Goal: Task Accomplishment & Management: Use online tool/utility

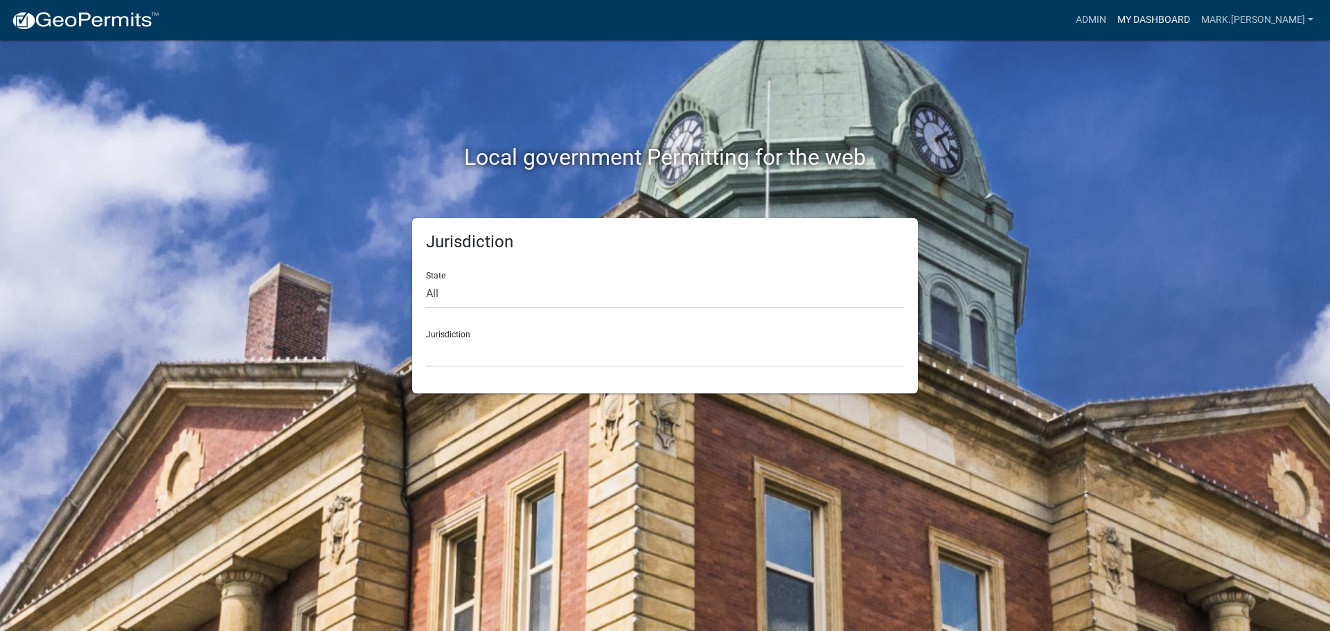
click at [1190, 19] on link "My Dashboard" at bounding box center [1154, 20] width 84 height 26
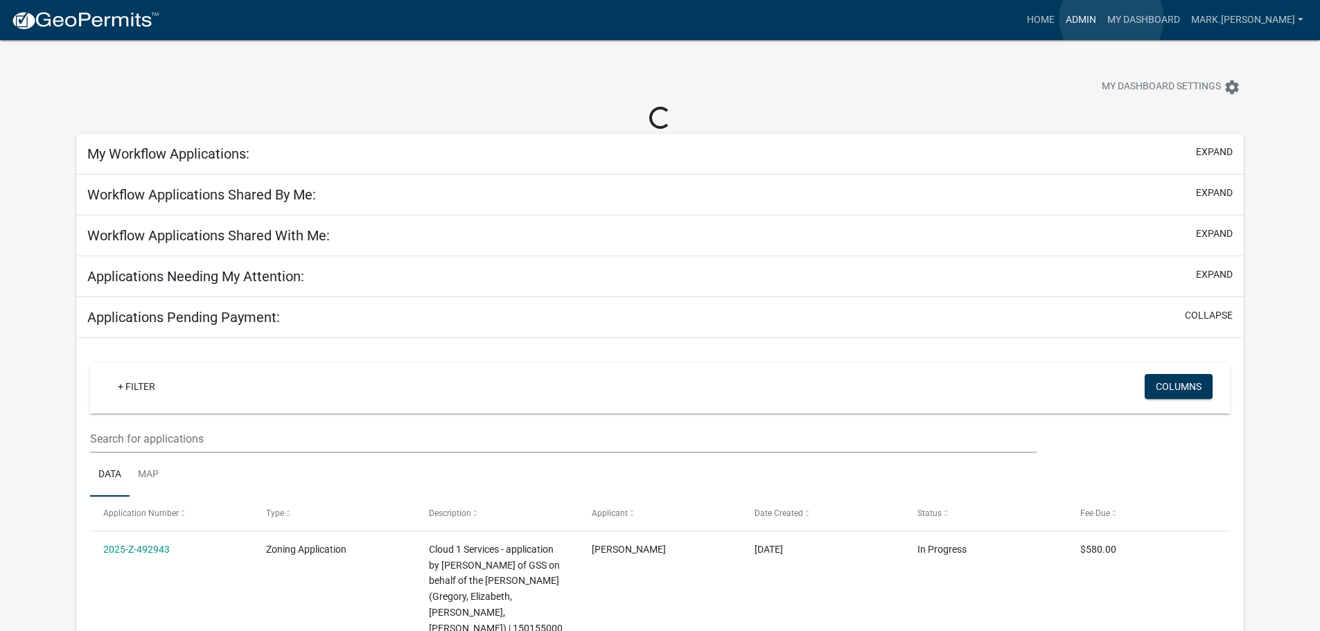
click at [1102, 19] on link "Admin" at bounding box center [1081, 20] width 42 height 26
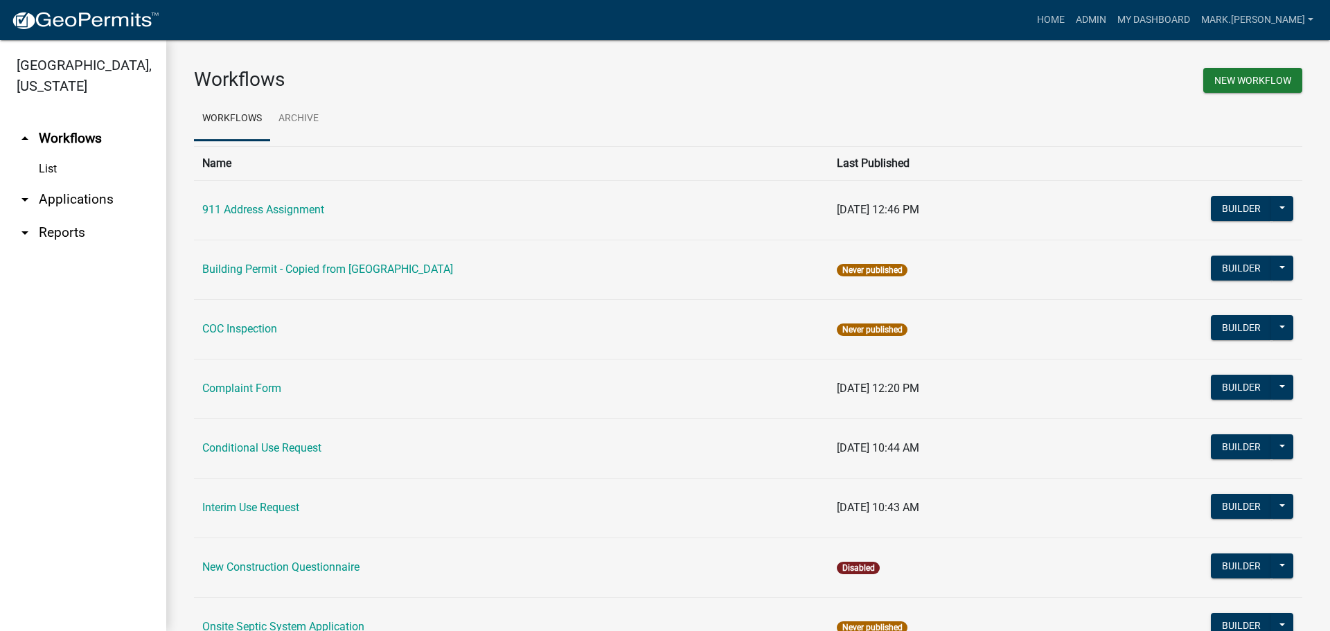
click at [53, 166] on link "List" at bounding box center [83, 169] width 166 height 28
click at [73, 208] on link "arrow_drop_down Applications" at bounding box center [83, 199] width 166 height 33
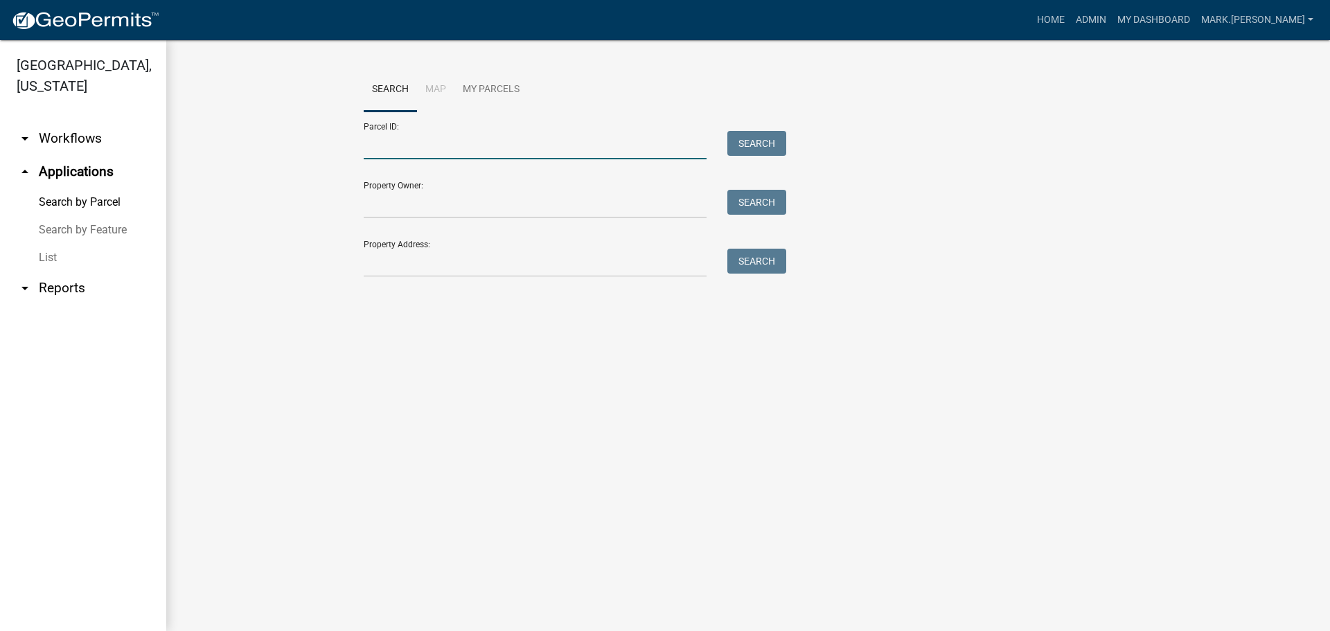
click at [399, 136] on input "Parcel ID:" at bounding box center [535, 145] width 343 height 28
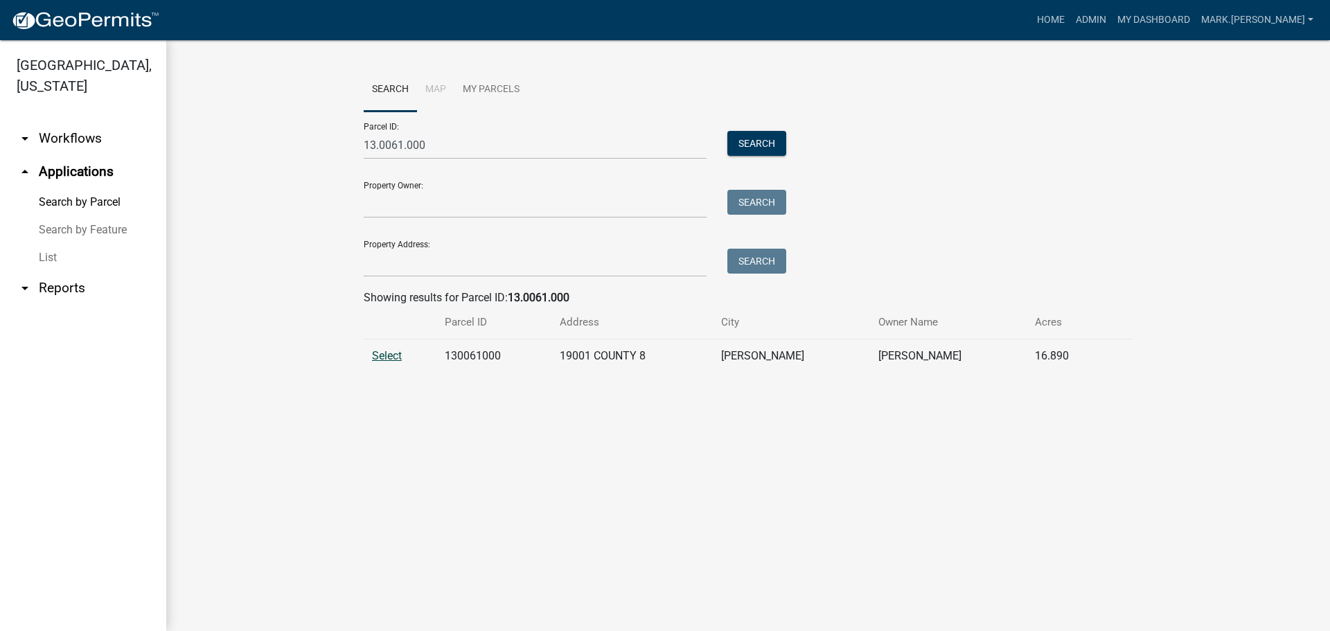
click at [384, 359] on span "Select" at bounding box center [387, 355] width 30 height 13
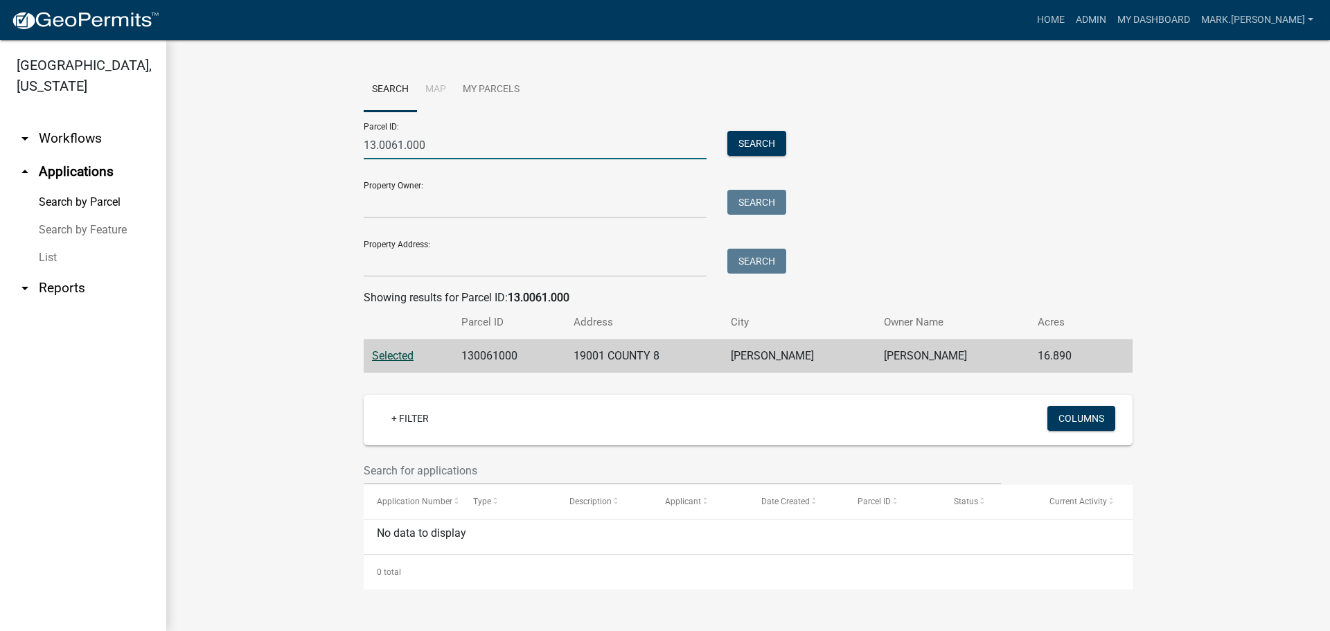
click at [403, 146] on input "13.0061.000" at bounding box center [535, 145] width 343 height 28
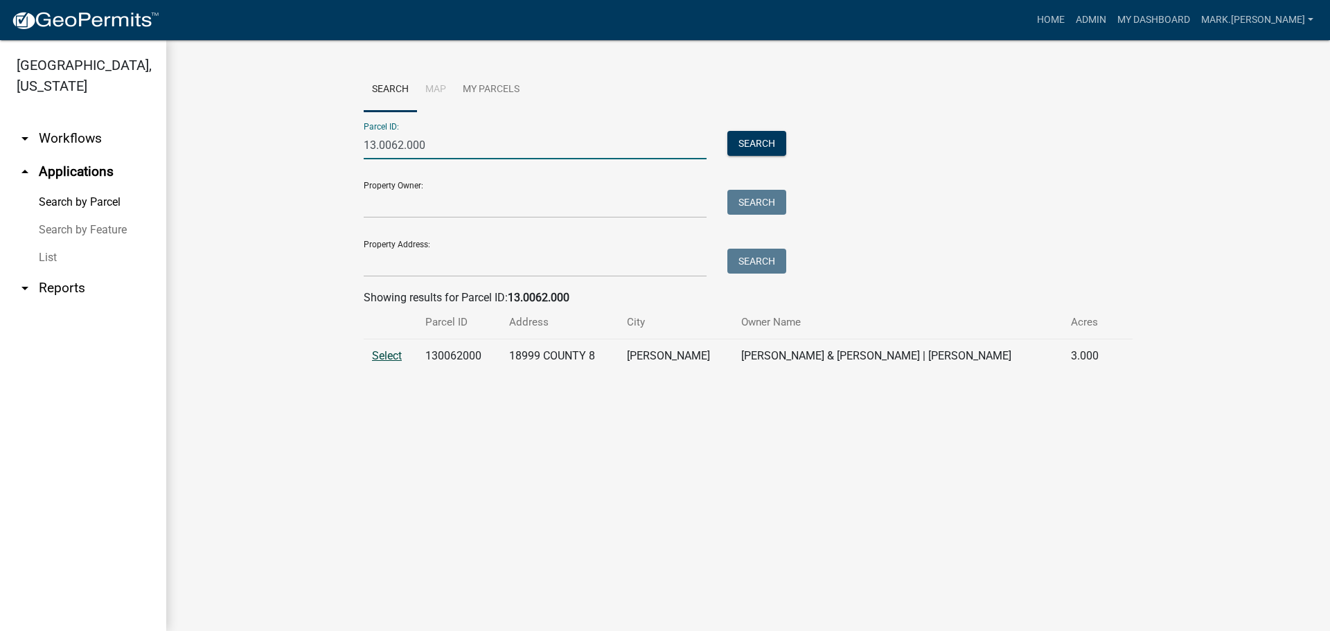
click at [384, 354] on span "Select" at bounding box center [387, 355] width 30 height 13
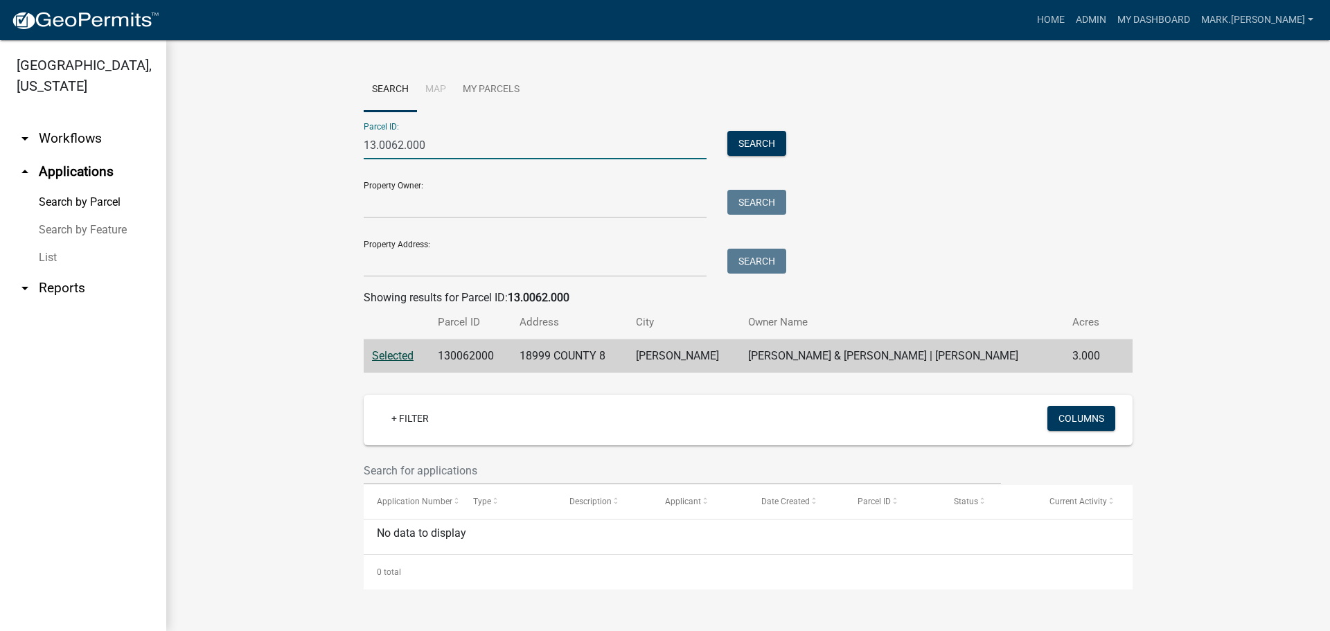
drag, startPoint x: 434, startPoint y: 138, endPoint x: 335, endPoint y: 146, distance: 99.4
click at [335, 146] on wm-workflow-application-search-view "Search Map My Parcels Parcel ID: 13.0062.000 Search Property Owner: Search Prop…" at bounding box center [748, 329] width 1108 height 522
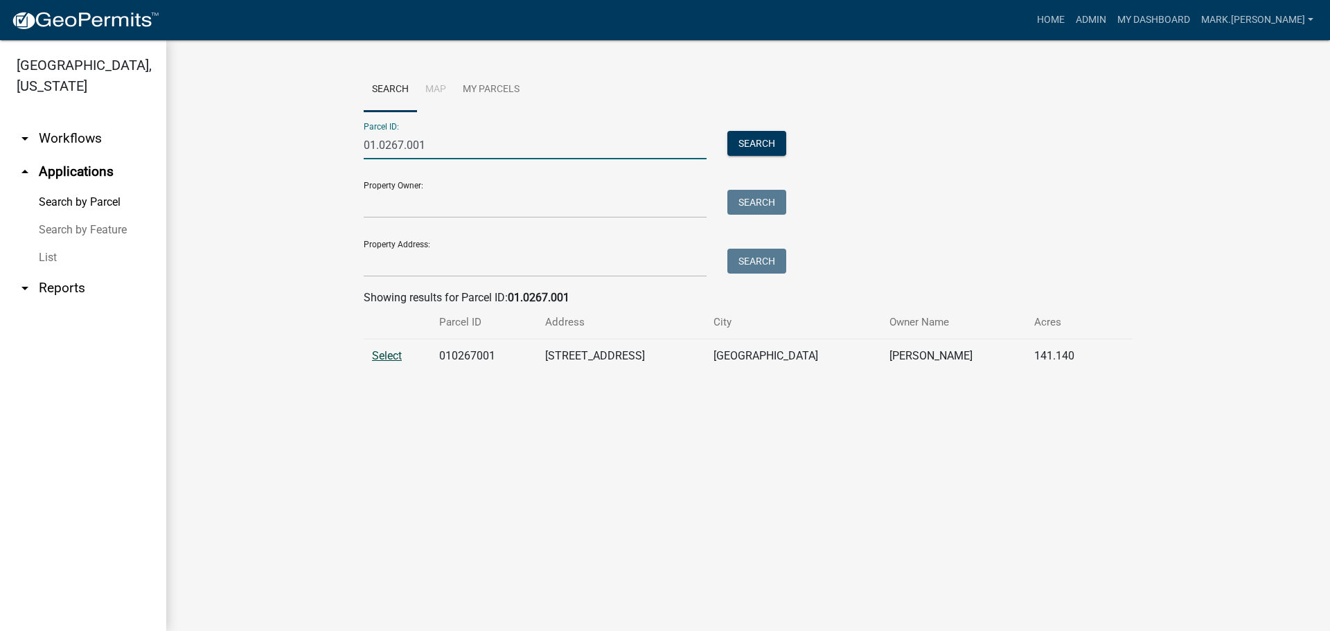
type input "01.0267.001"
click at [396, 362] on span "Select" at bounding box center [387, 355] width 30 height 13
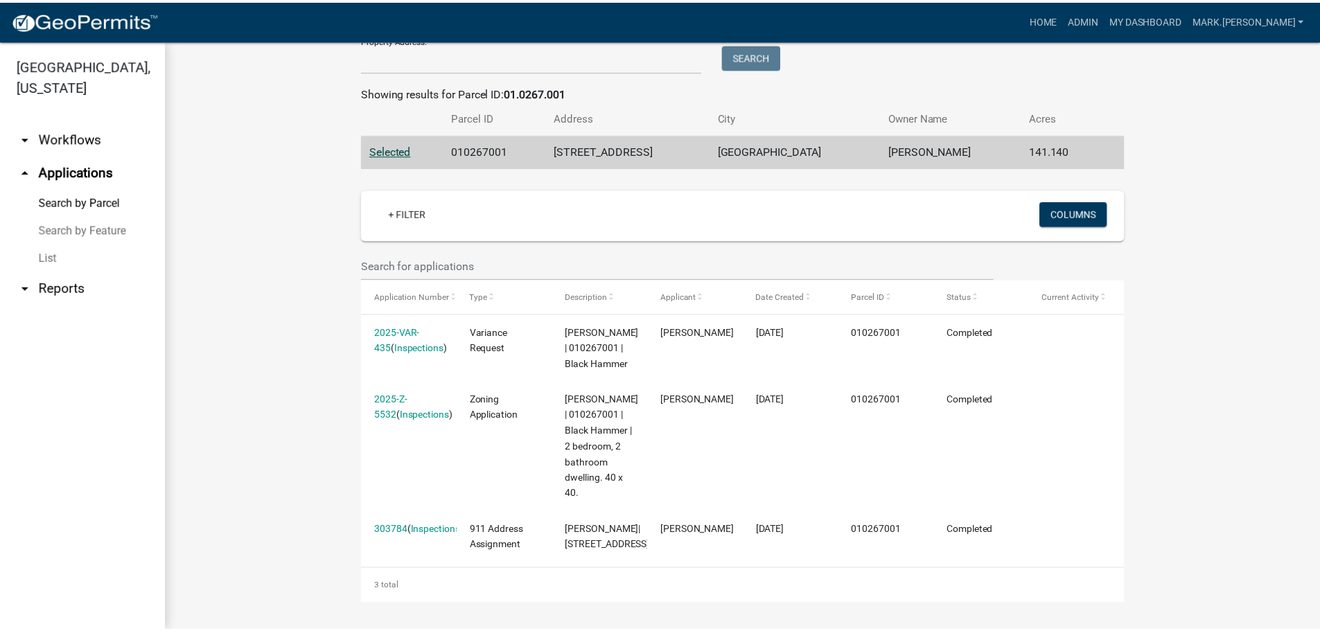
scroll to position [221, 0]
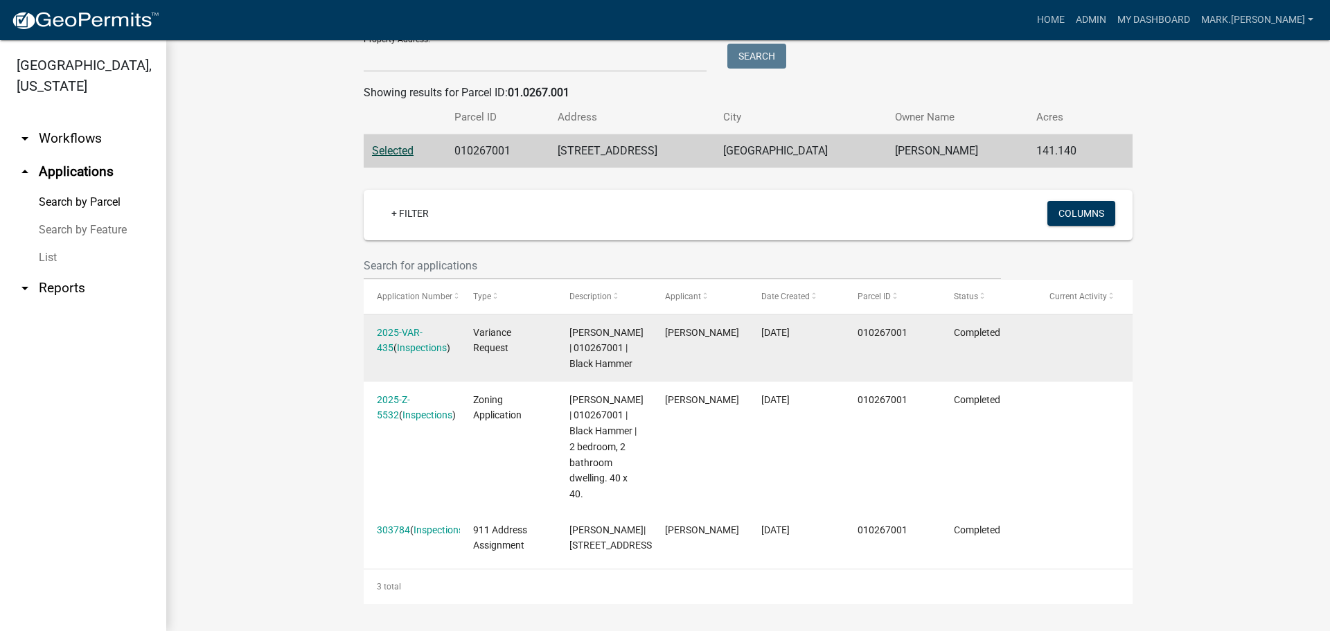
click at [402, 325] on div "2025-VAR-435 ( Inspections )" at bounding box center [411, 341] width 69 height 32
click at [404, 327] on link "2025-VAR-435" at bounding box center [400, 340] width 46 height 27
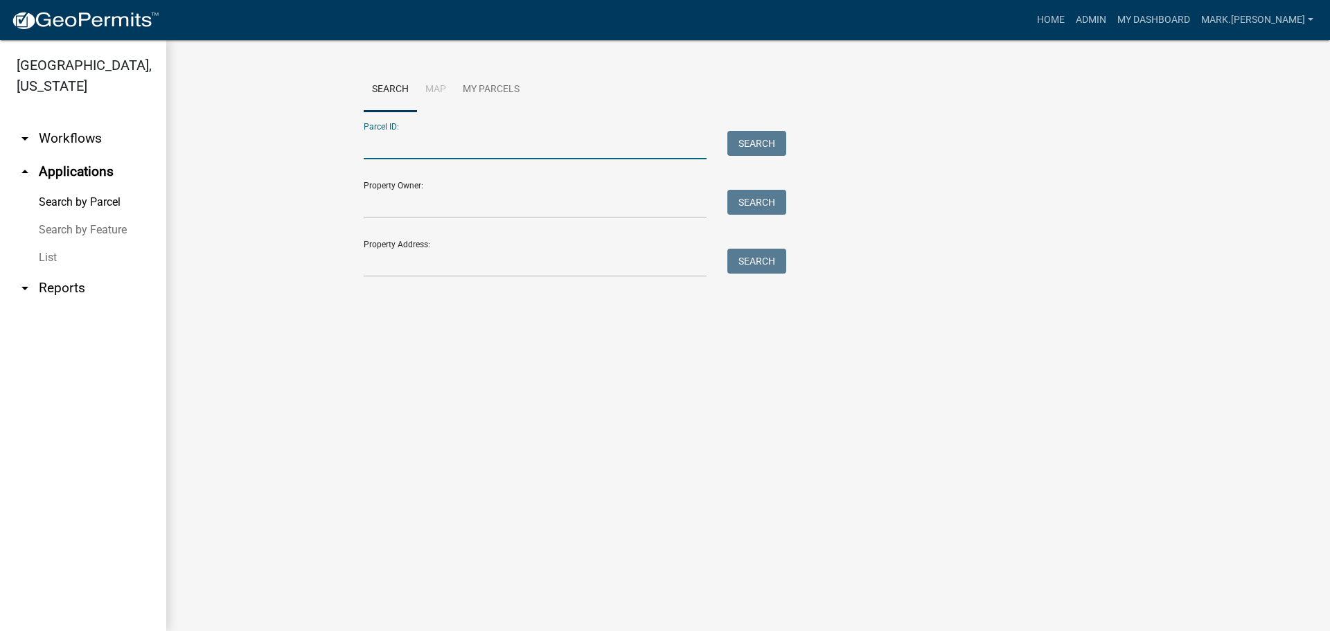
click at [395, 143] on input "Parcel ID:" at bounding box center [535, 145] width 343 height 28
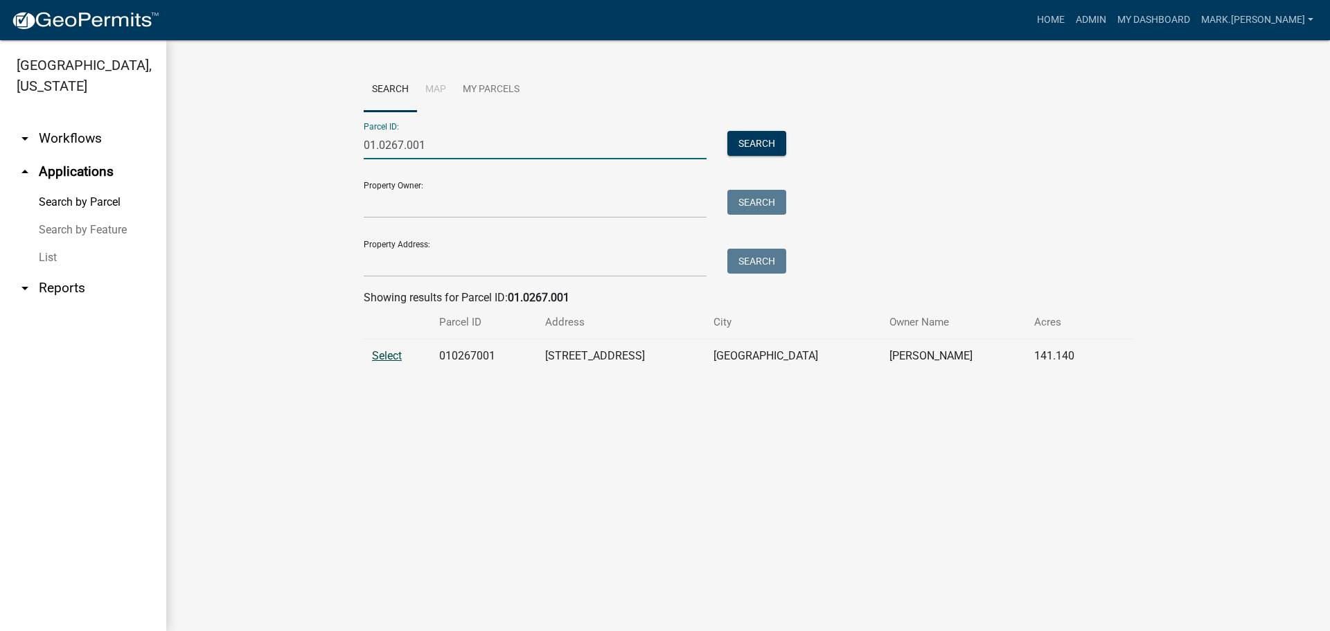
type input "01.0267.001"
click at [382, 355] on span "Select" at bounding box center [387, 355] width 30 height 13
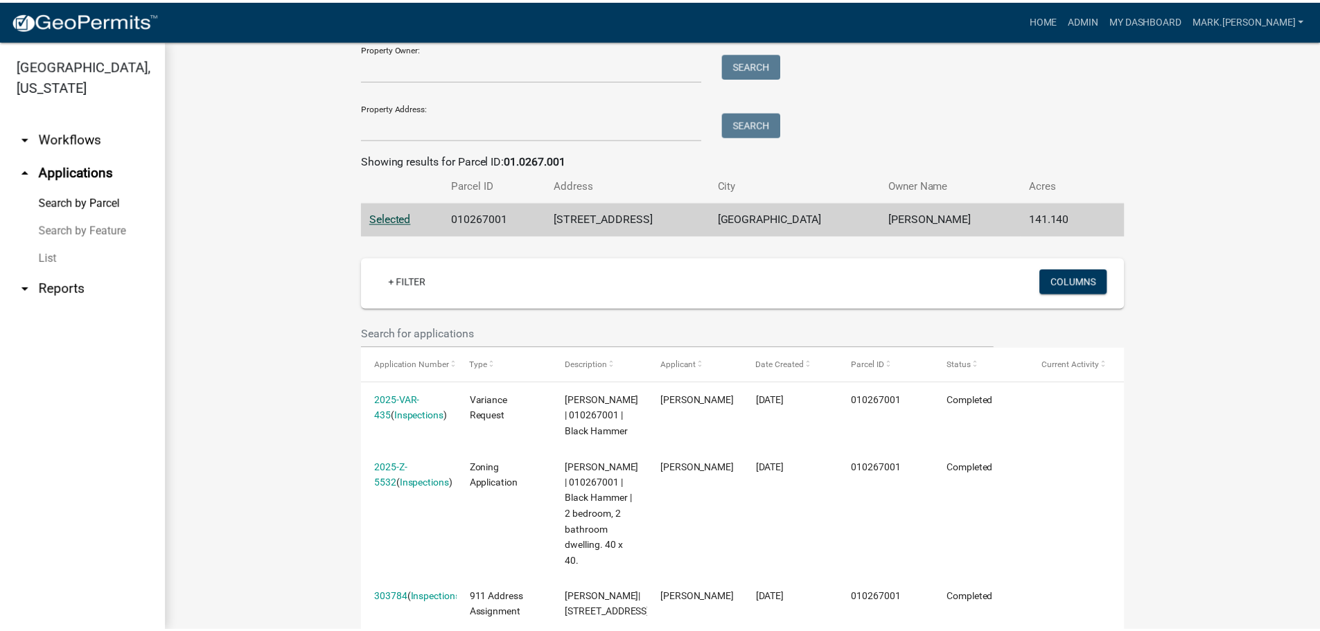
scroll to position [139, 0]
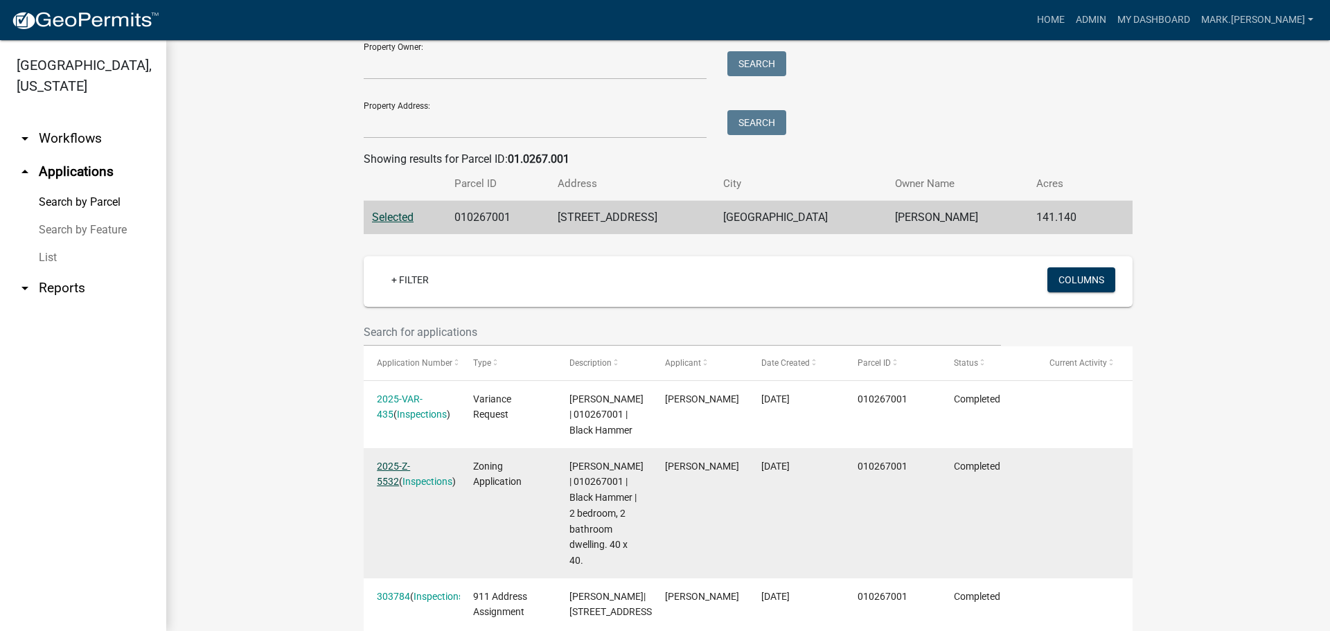
click at [400, 465] on link "2025-Z-5532" at bounding box center [393, 474] width 33 height 27
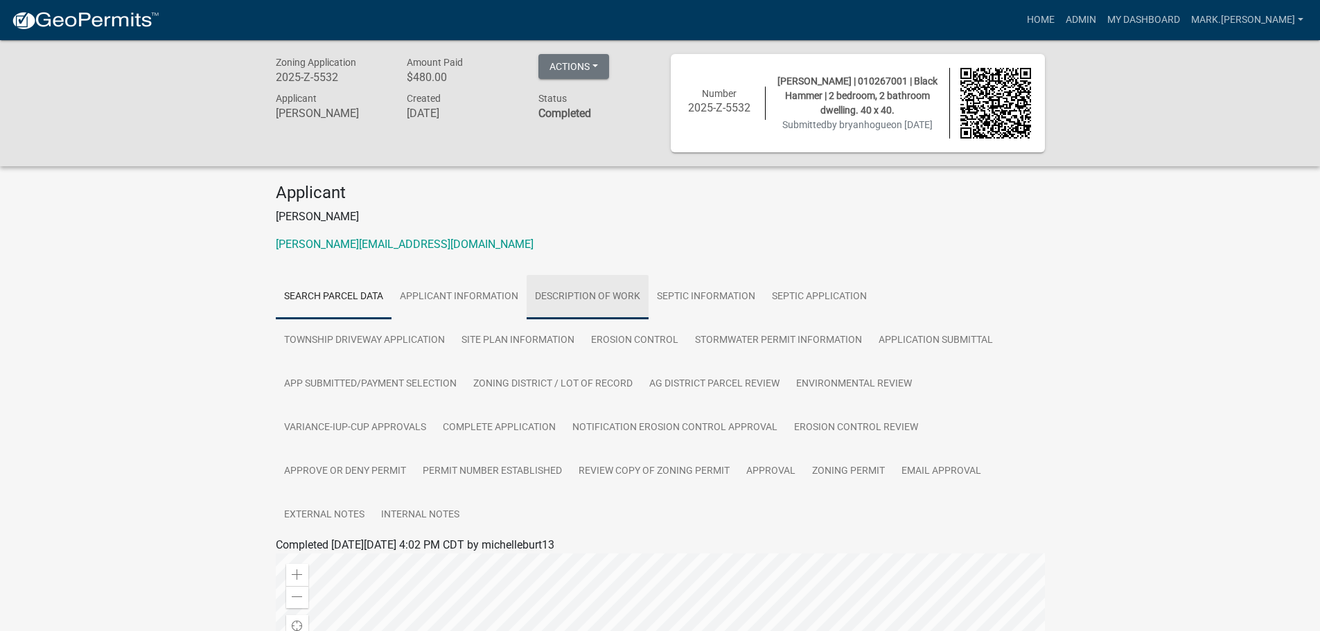
click at [565, 297] on link "DESCRIPTION OF WORK" at bounding box center [588, 297] width 122 height 44
